Goal: Task Accomplishment & Management: Use online tool/utility

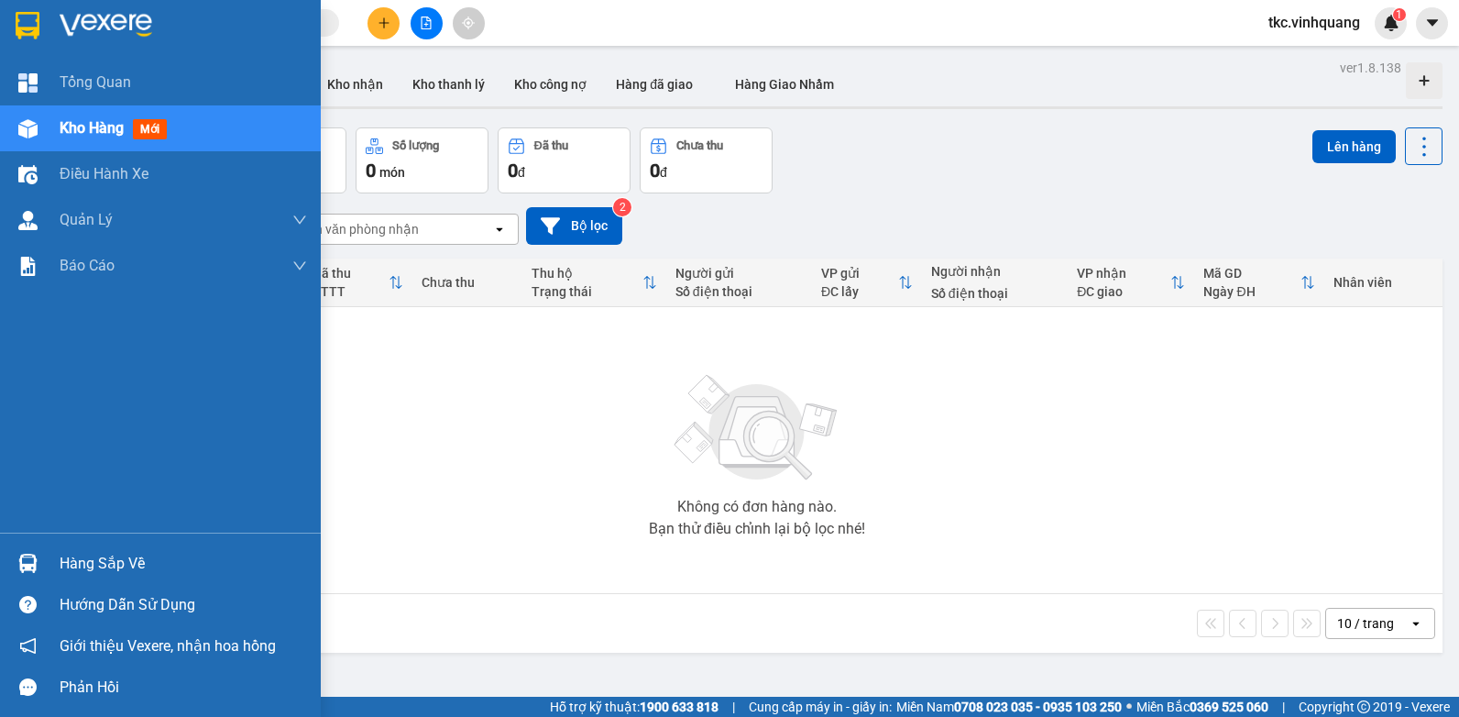
click at [91, 563] on div "Hàng sắp về" at bounding box center [183, 563] width 247 height 27
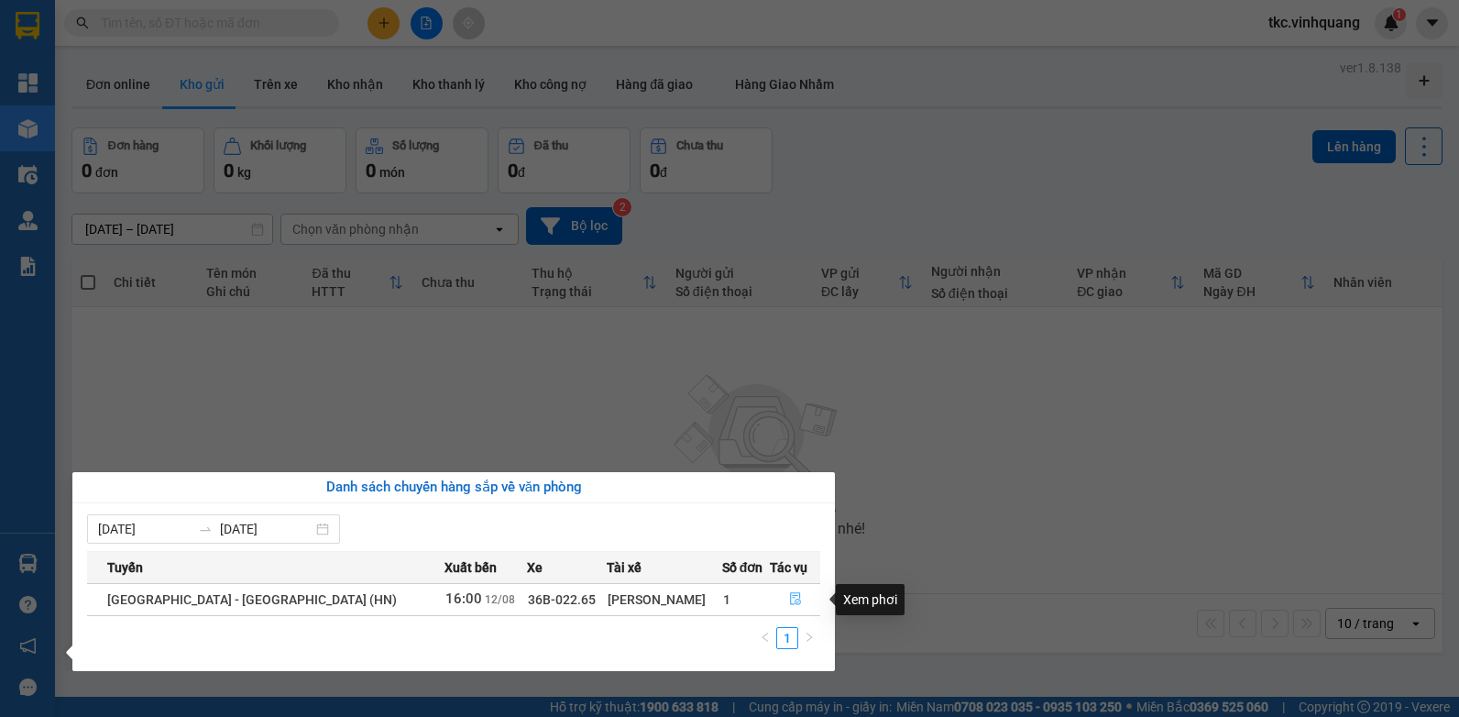
click at [789, 599] on icon "file-done" at bounding box center [795, 598] width 13 height 13
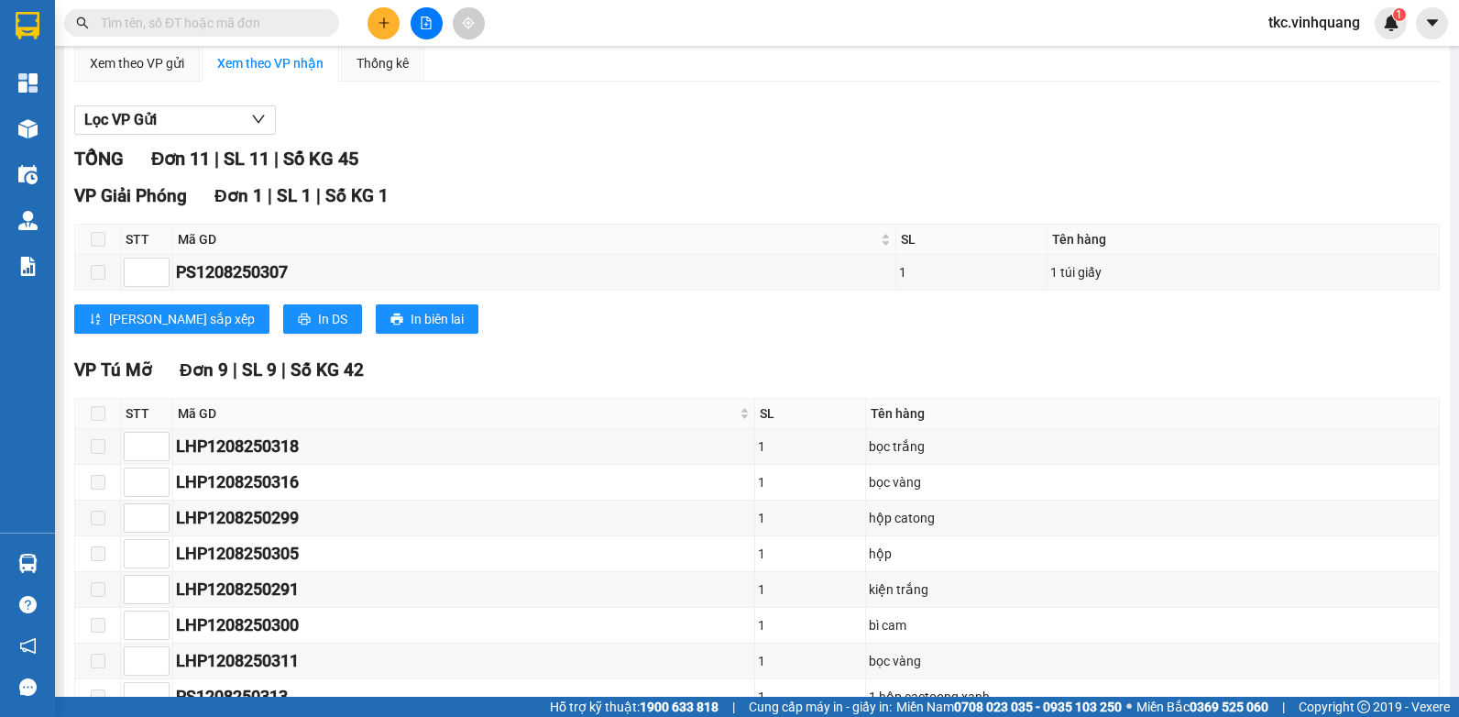
scroll to position [115, 0]
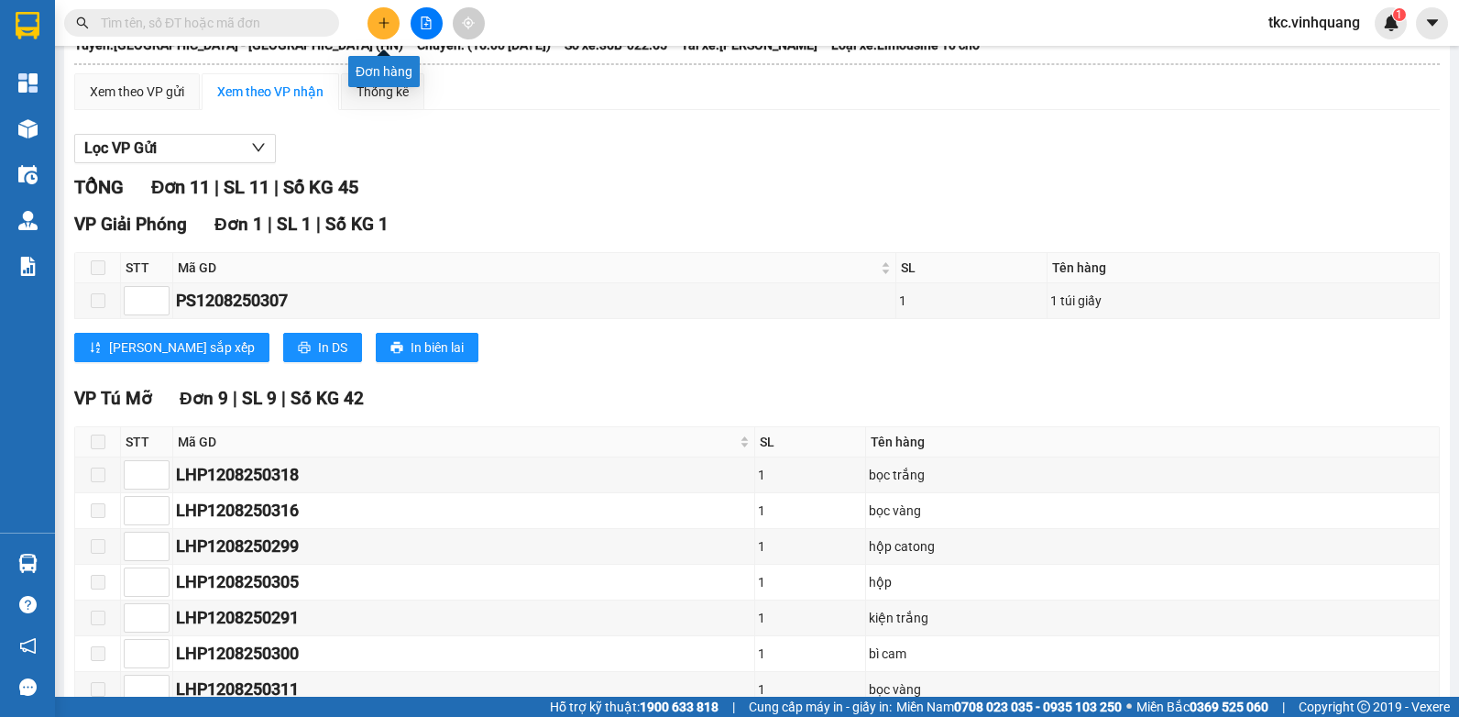
click at [387, 20] on icon "plus" at bounding box center [384, 22] width 13 height 13
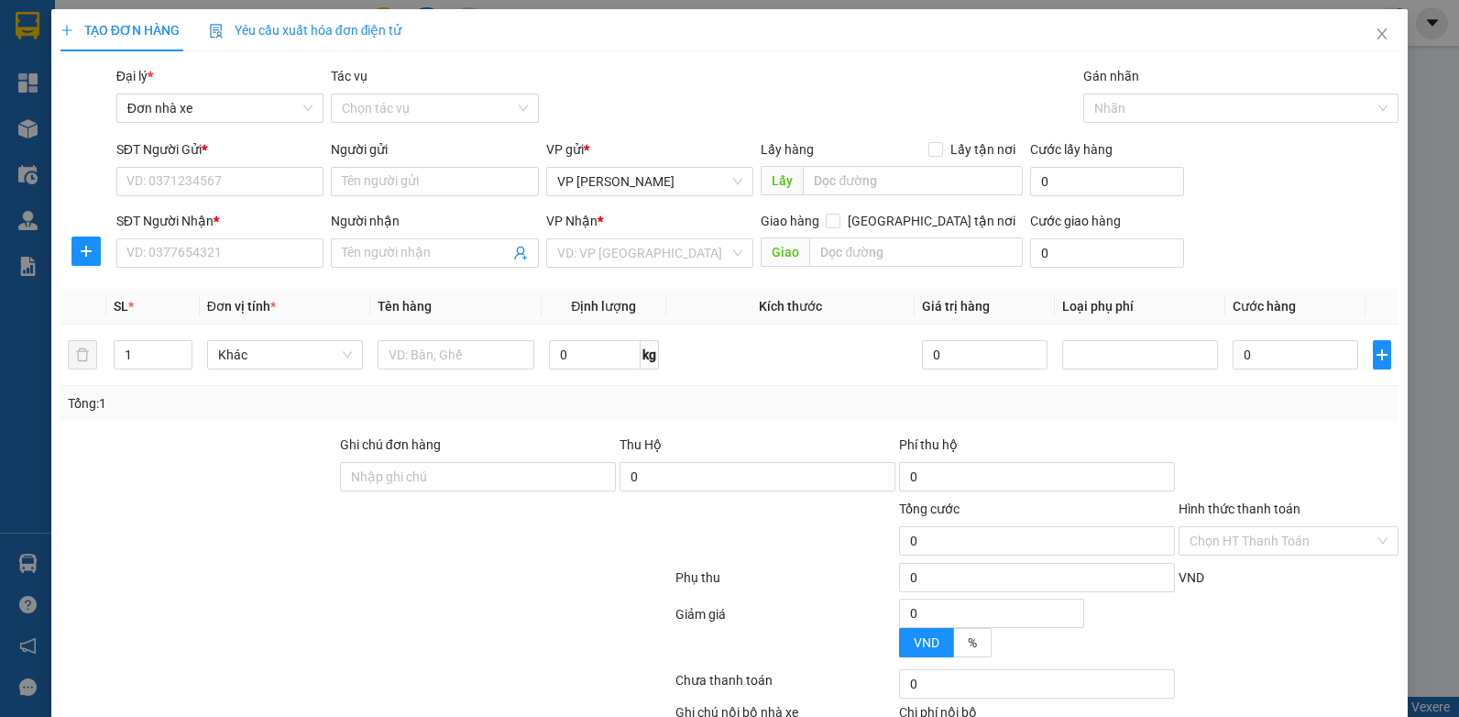
click at [687, 71] on div "Gói vận chuyển * Tiêu chuẩn Đại lý * Đơn nhà xe Tác vụ Chọn tác vụ Gán nhãn N…" at bounding box center [758, 98] width 1290 height 64
